Goal: Information Seeking & Learning: Understand process/instructions

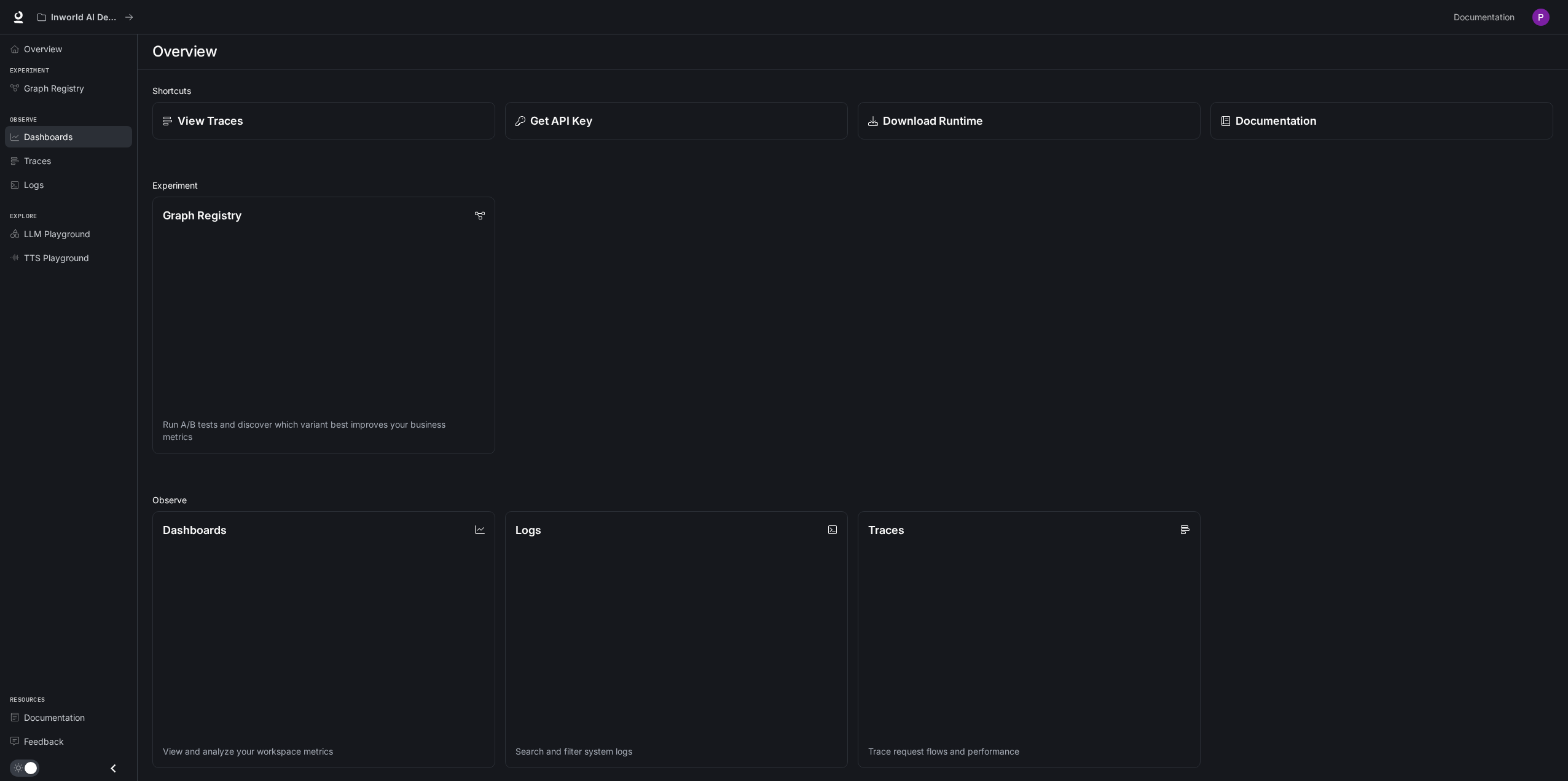
click at [46, 137] on span "Dashboards" at bounding box center [48, 136] width 49 height 12
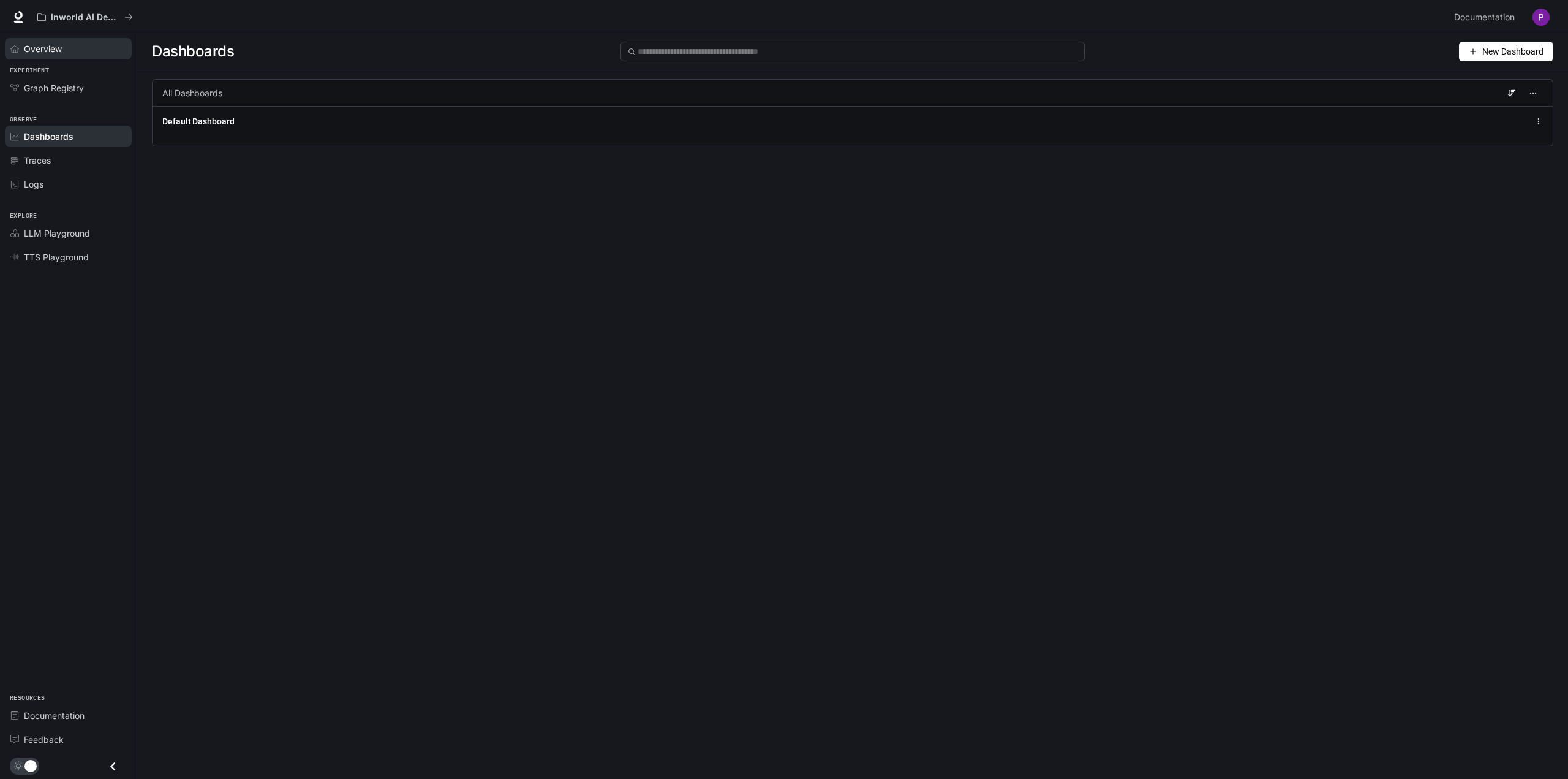
click at [50, 53] on span "Overview" at bounding box center [43, 48] width 38 height 12
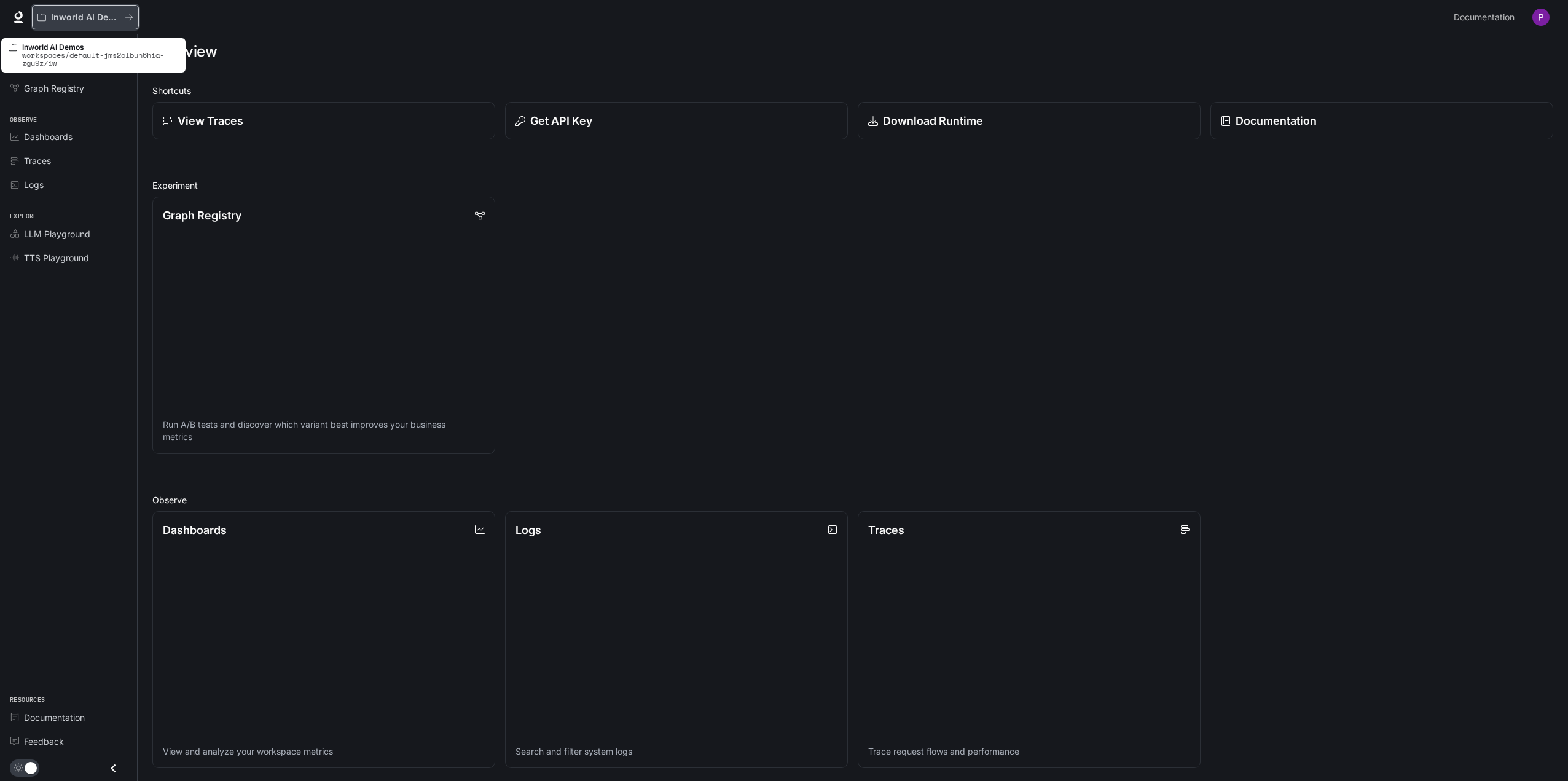
click at [75, 18] on p "Inworld AI Demos" at bounding box center [85, 17] width 69 height 11
click at [581, 107] on button "Get API Key" at bounding box center [676, 121] width 346 height 38
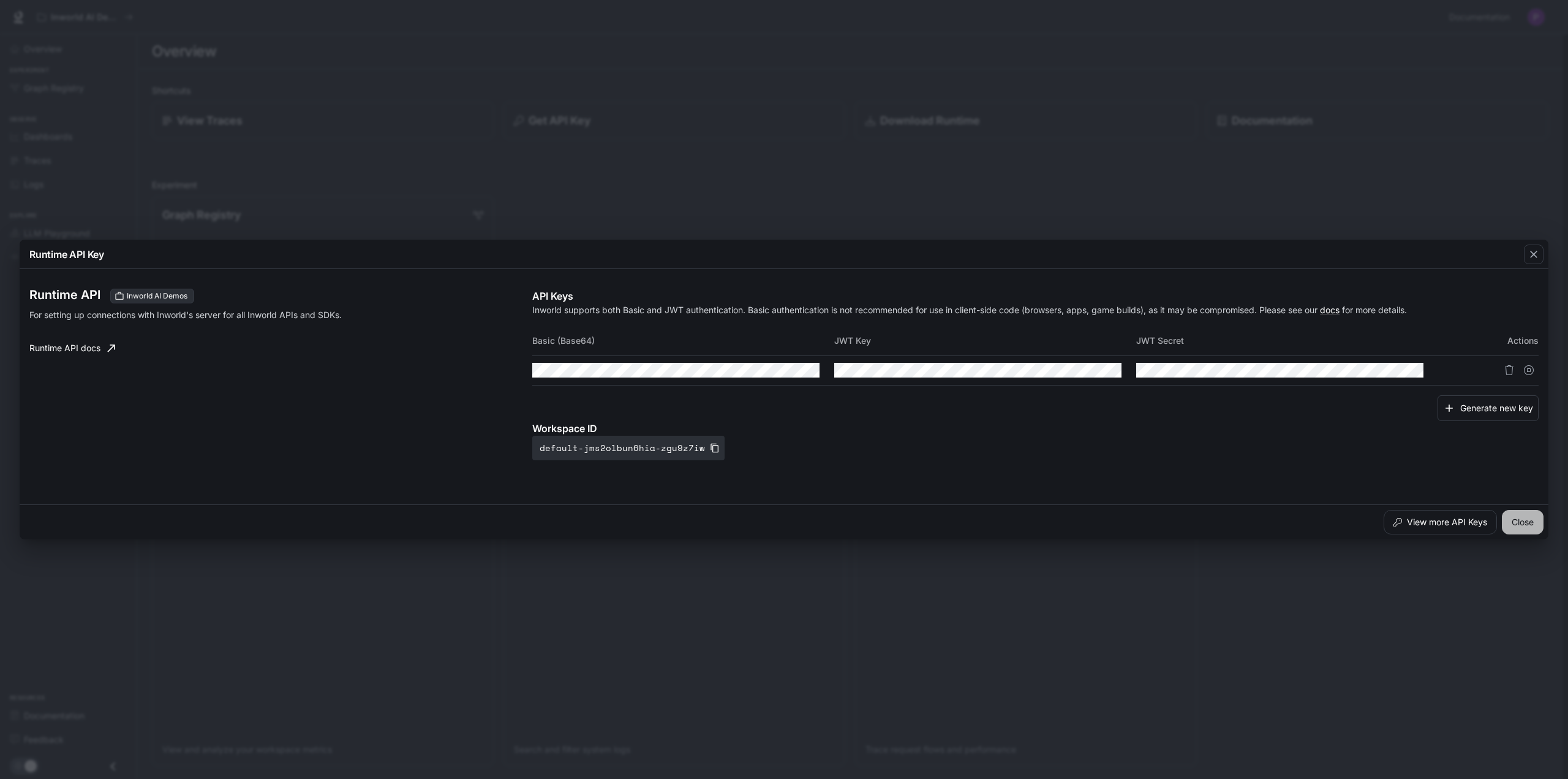
click at [1528, 522] on button "Close" at bounding box center [1522, 523] width 42 height 25
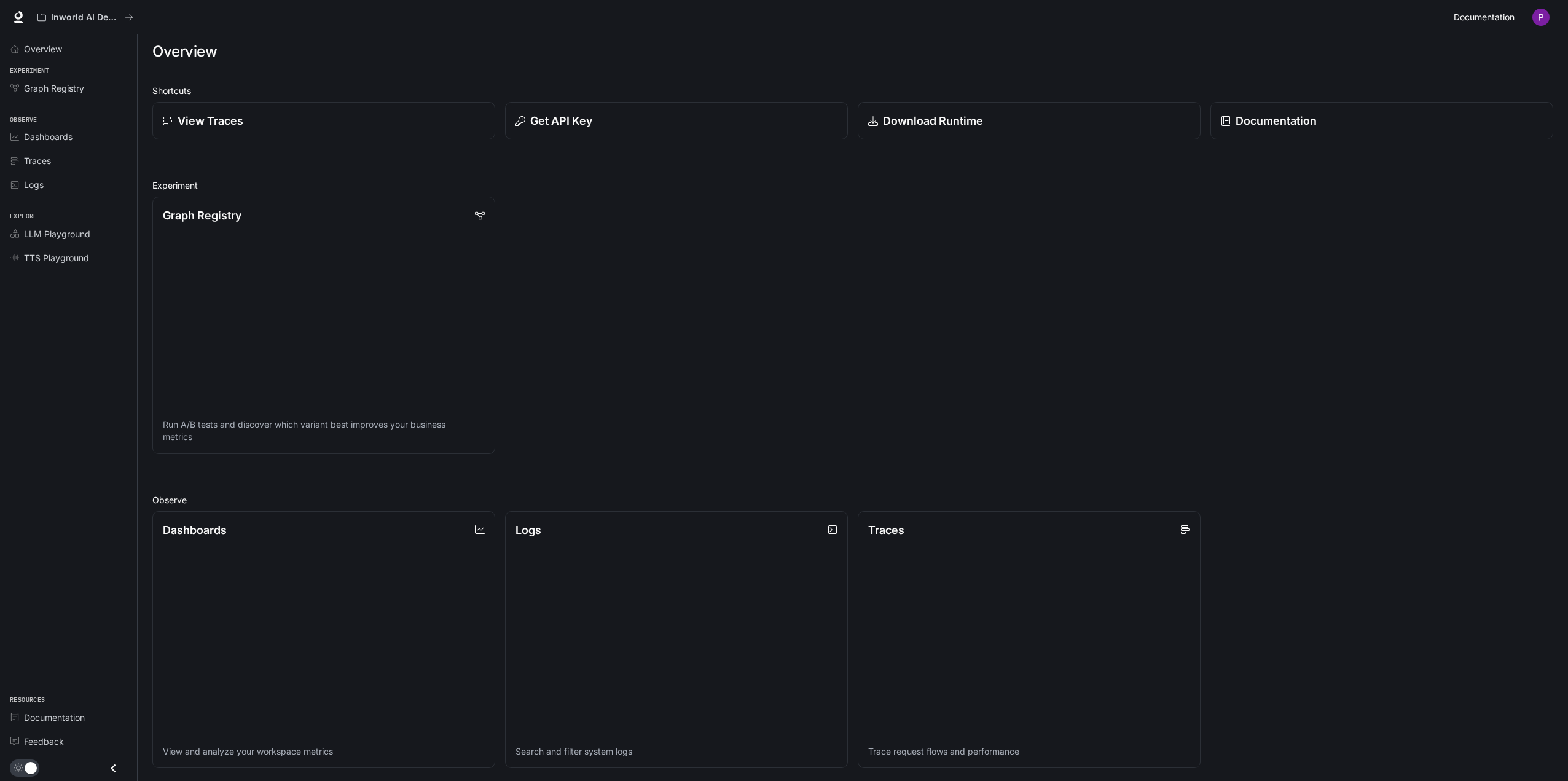
click at [1490, 19] on span "Documentation" at bounding box center [1484, 17] width 61 height 15
